Goal: Task Accomplishment & Management: Manage account settings

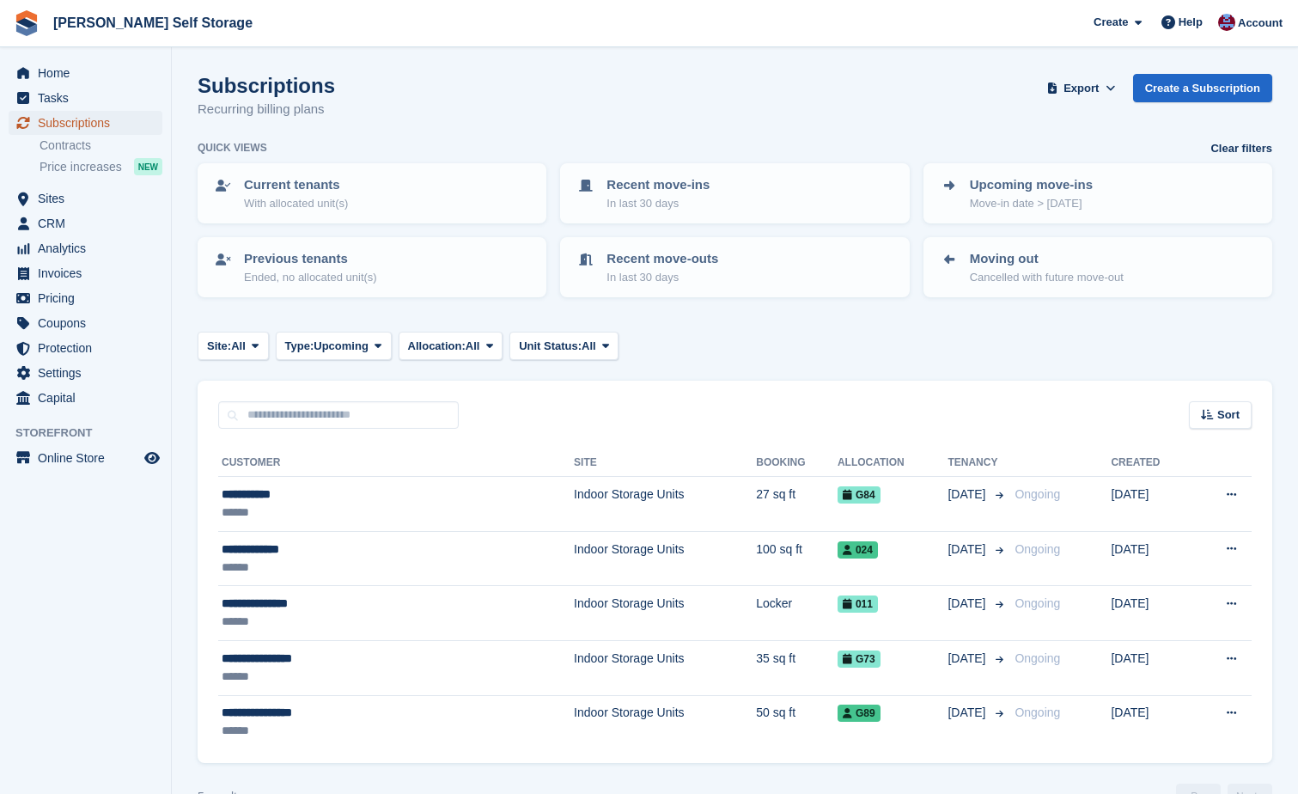
click at [77, 119] on span "Subscriptions" at bounding box center [89, 123] width 103 height 24
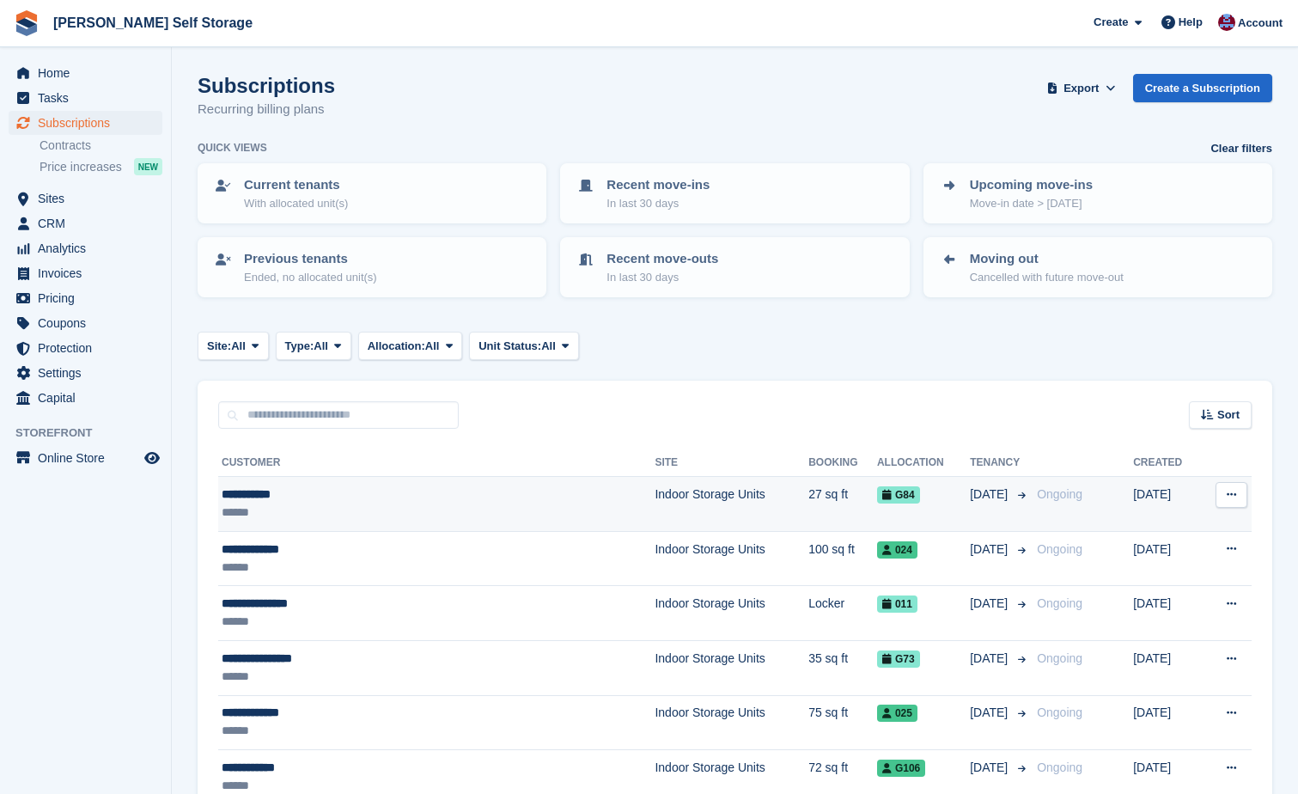
click at [254, 489] on div "**********" at bounding box center [377, 494] width 310 height 18
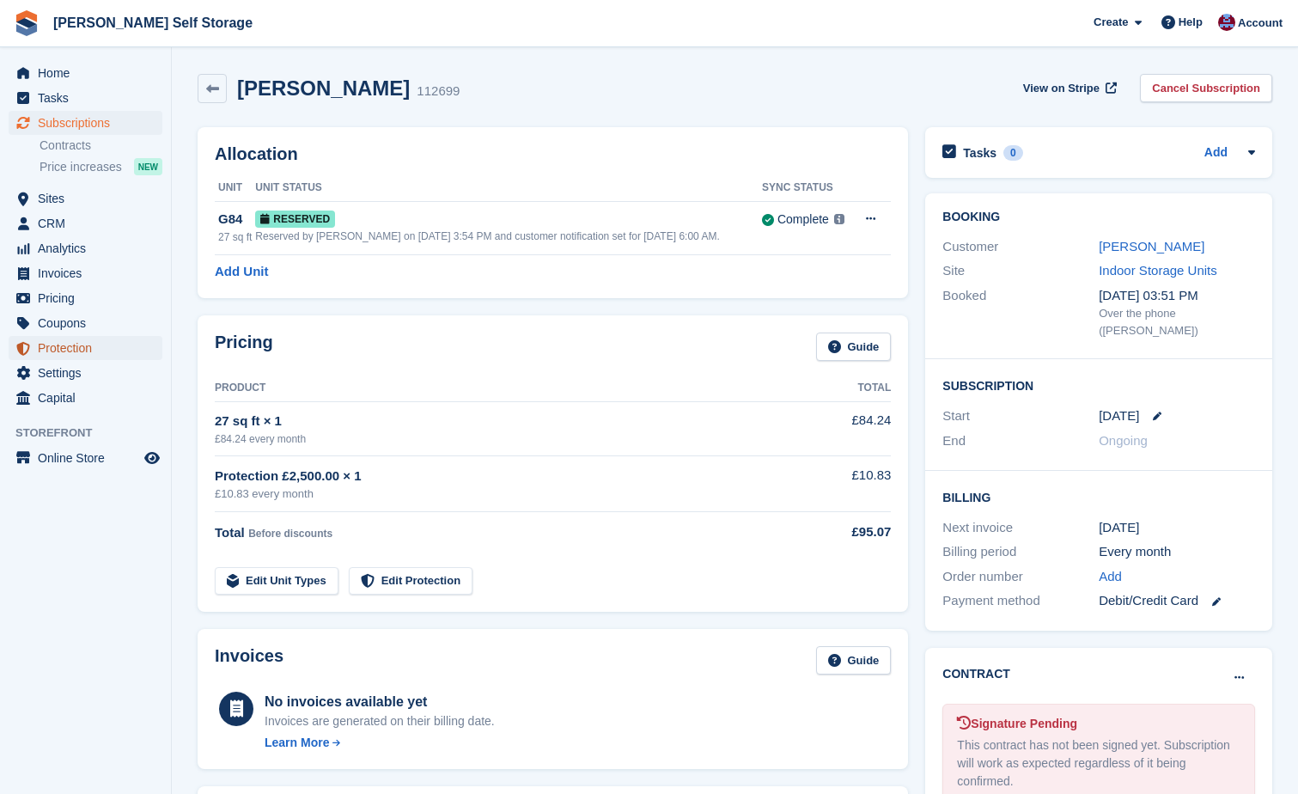
click at [51, 346] on span "Protection" at bounding box center [89, 348] width 103 height 24
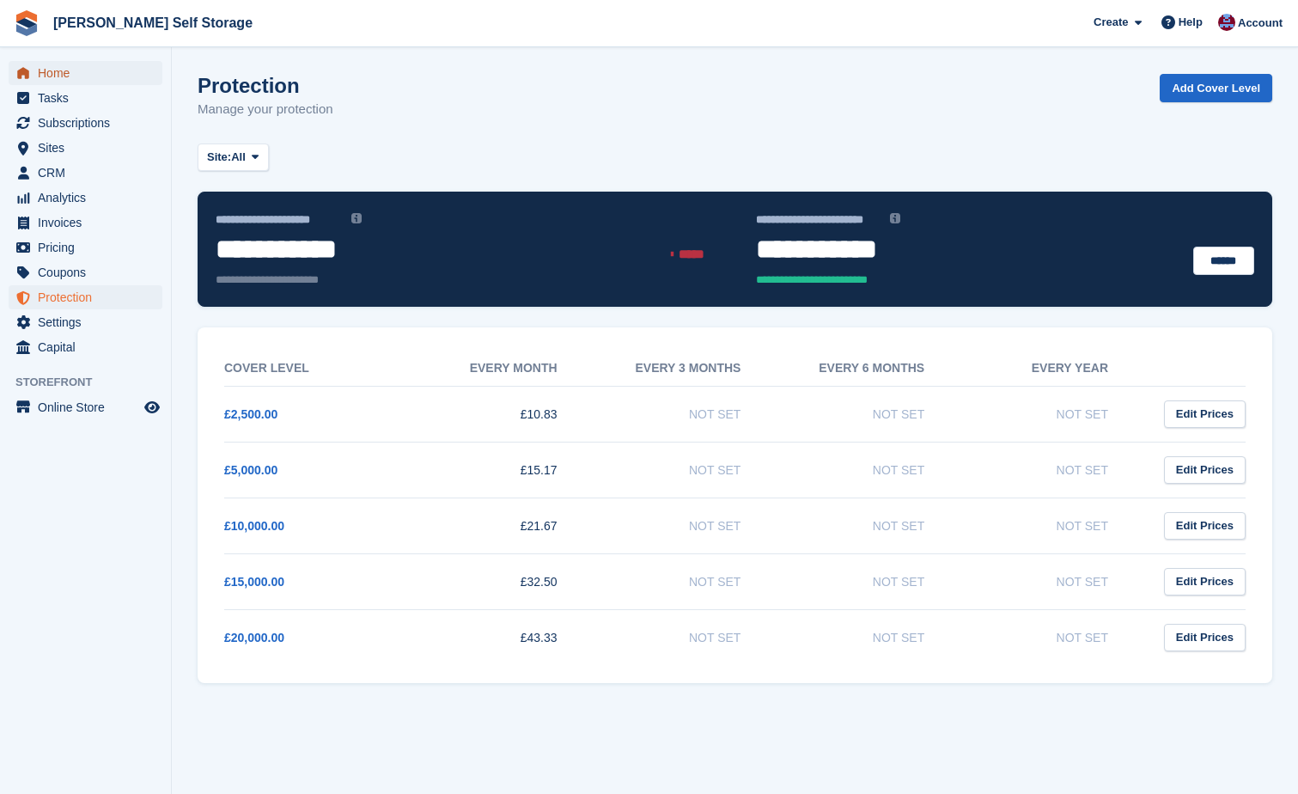
click at [48, 73] on span "Home" at bounding box center [89, 73] width 103 height 24
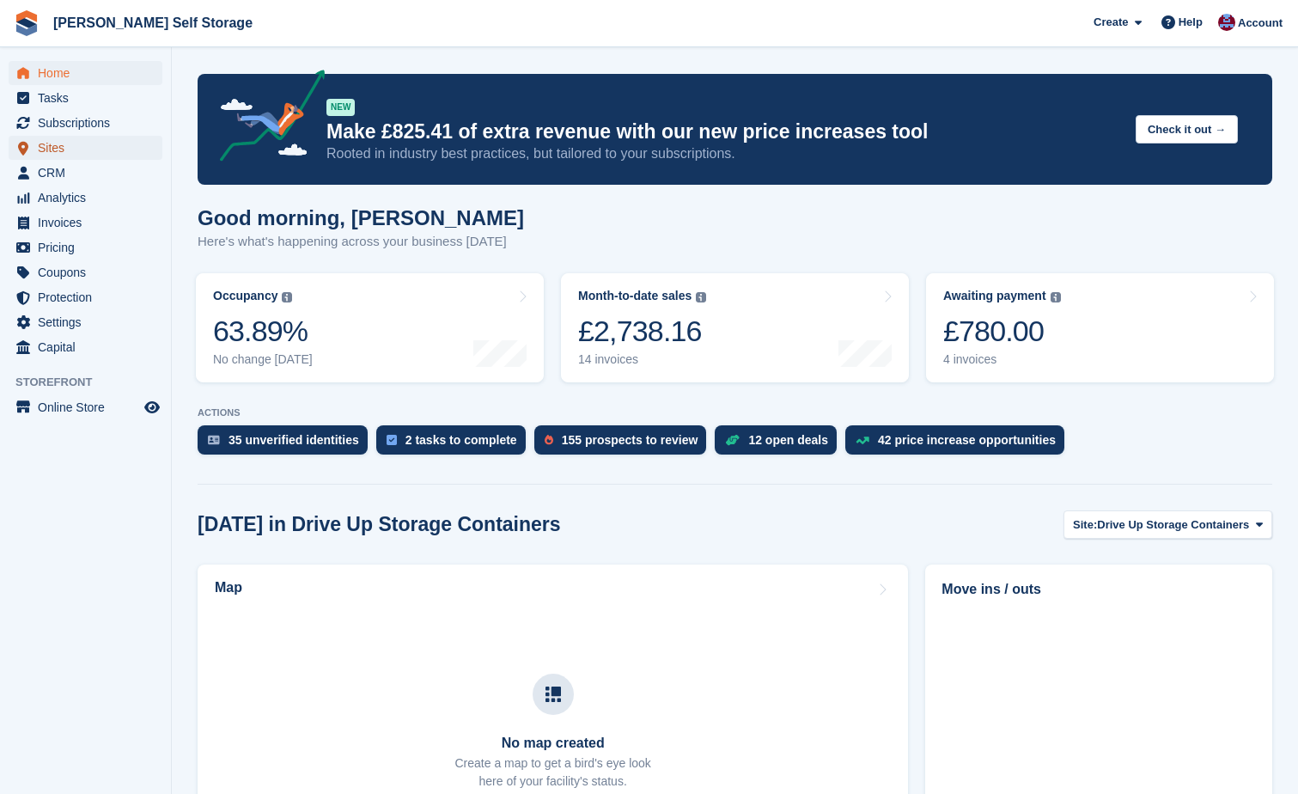
click at [46, 145] on span "Sites" at bounding box center [89, 148] width 103 height 24
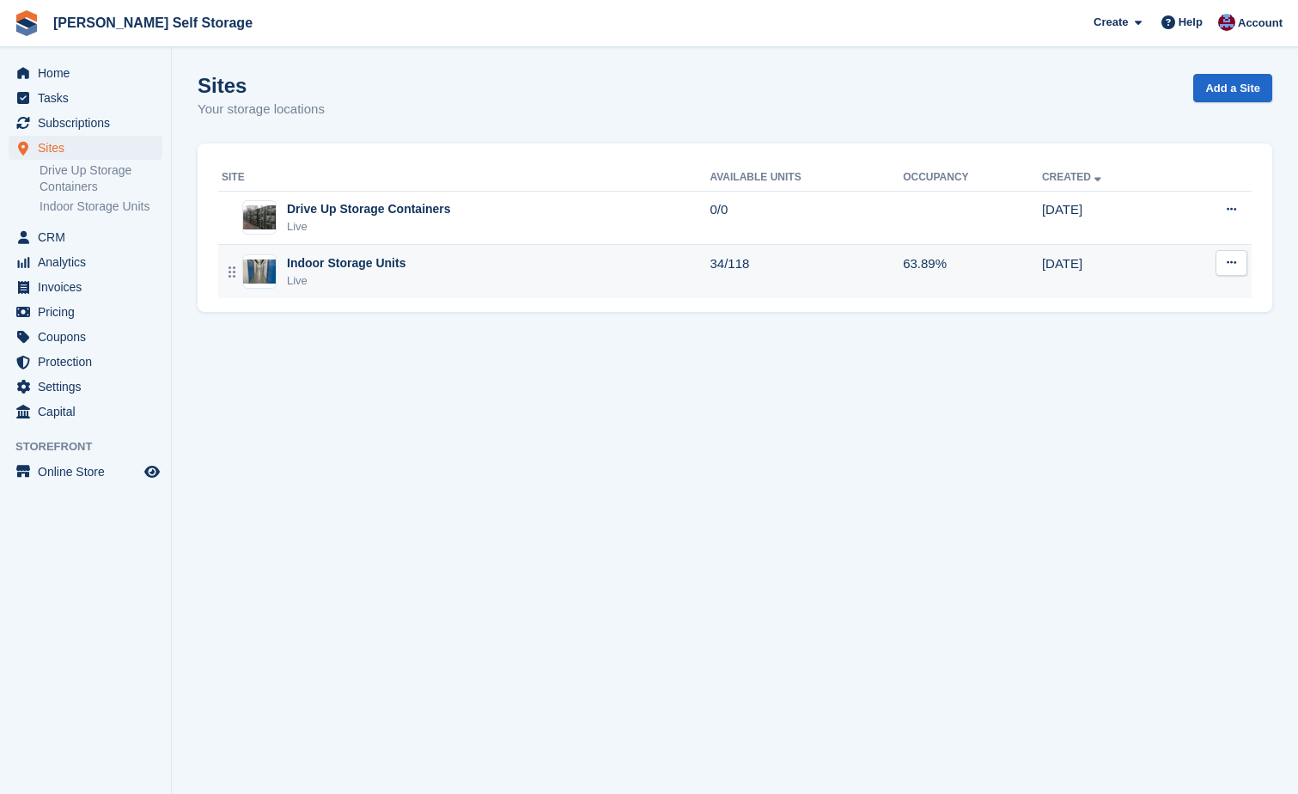
click at [377, 265] on div "Indoor Storage Units" at bounding box center [346, 263] width 119 height 18
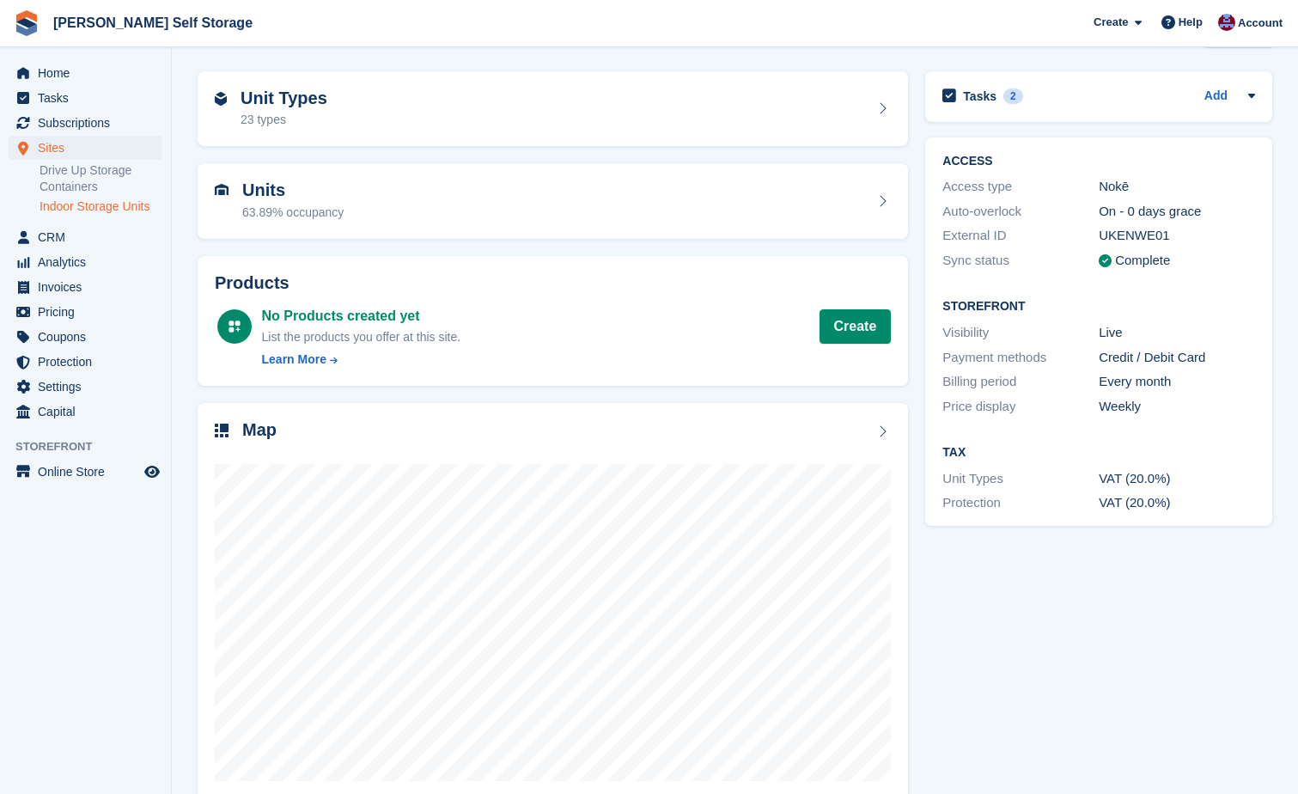
scroll to position [87, 0]
